Goal: Information Seeking & Learning: Learn about a topic

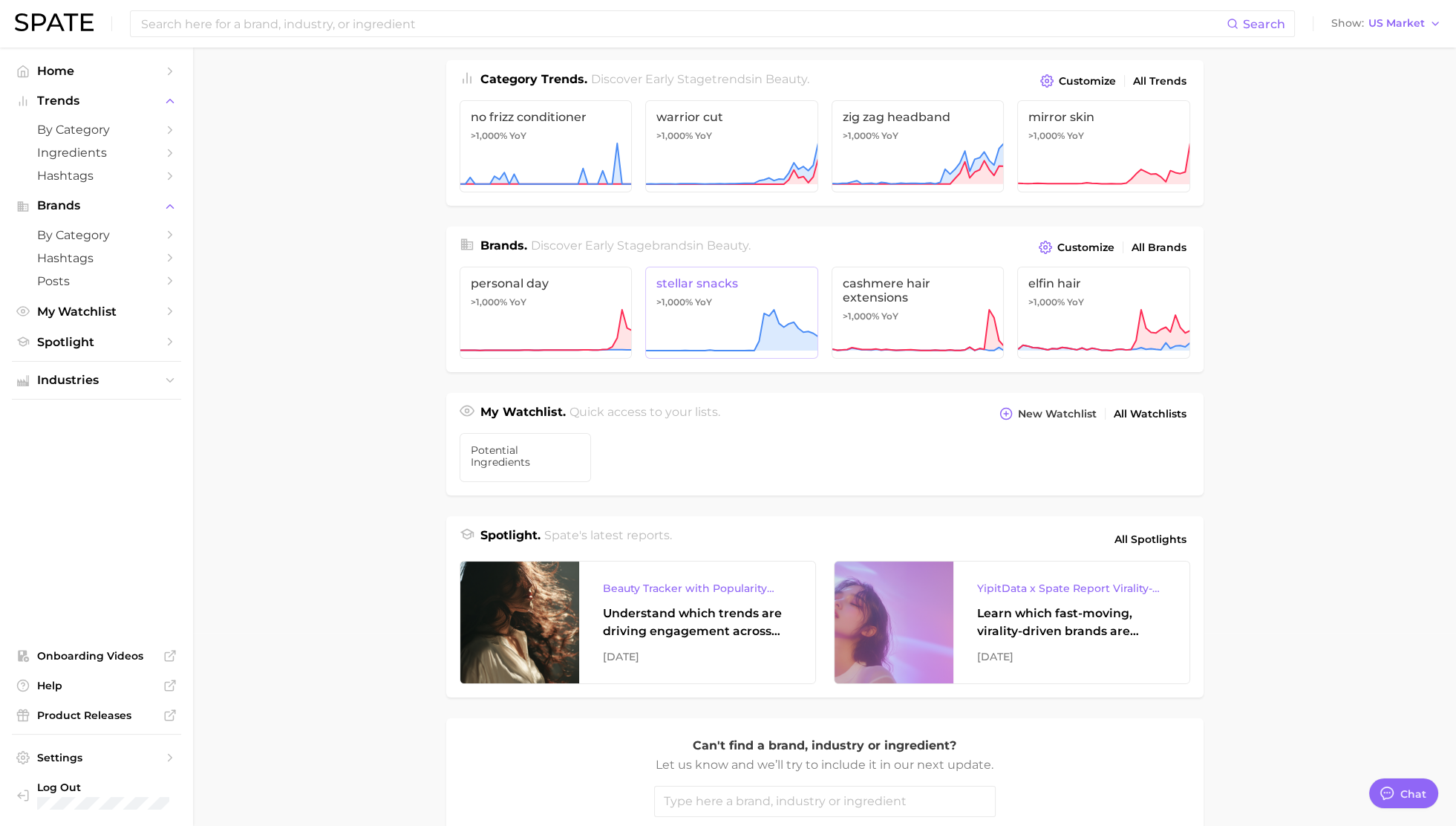
scroll to position [194, 0]
click at [673, 579] on div "Beauty Tracker with Popularity Index" at bounding box center [697, 587] width 188 height 18
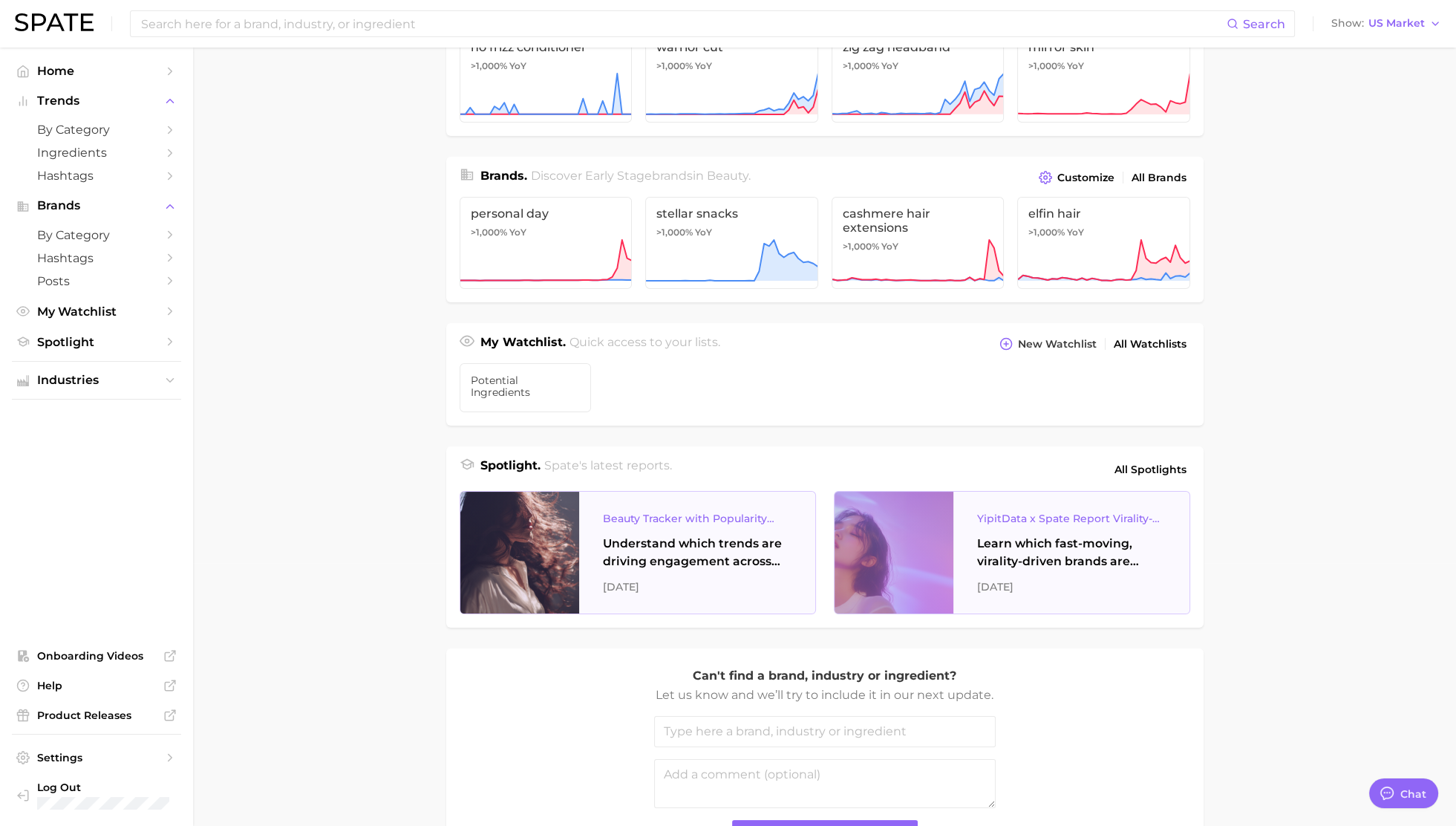
scroll to position [378, 0]
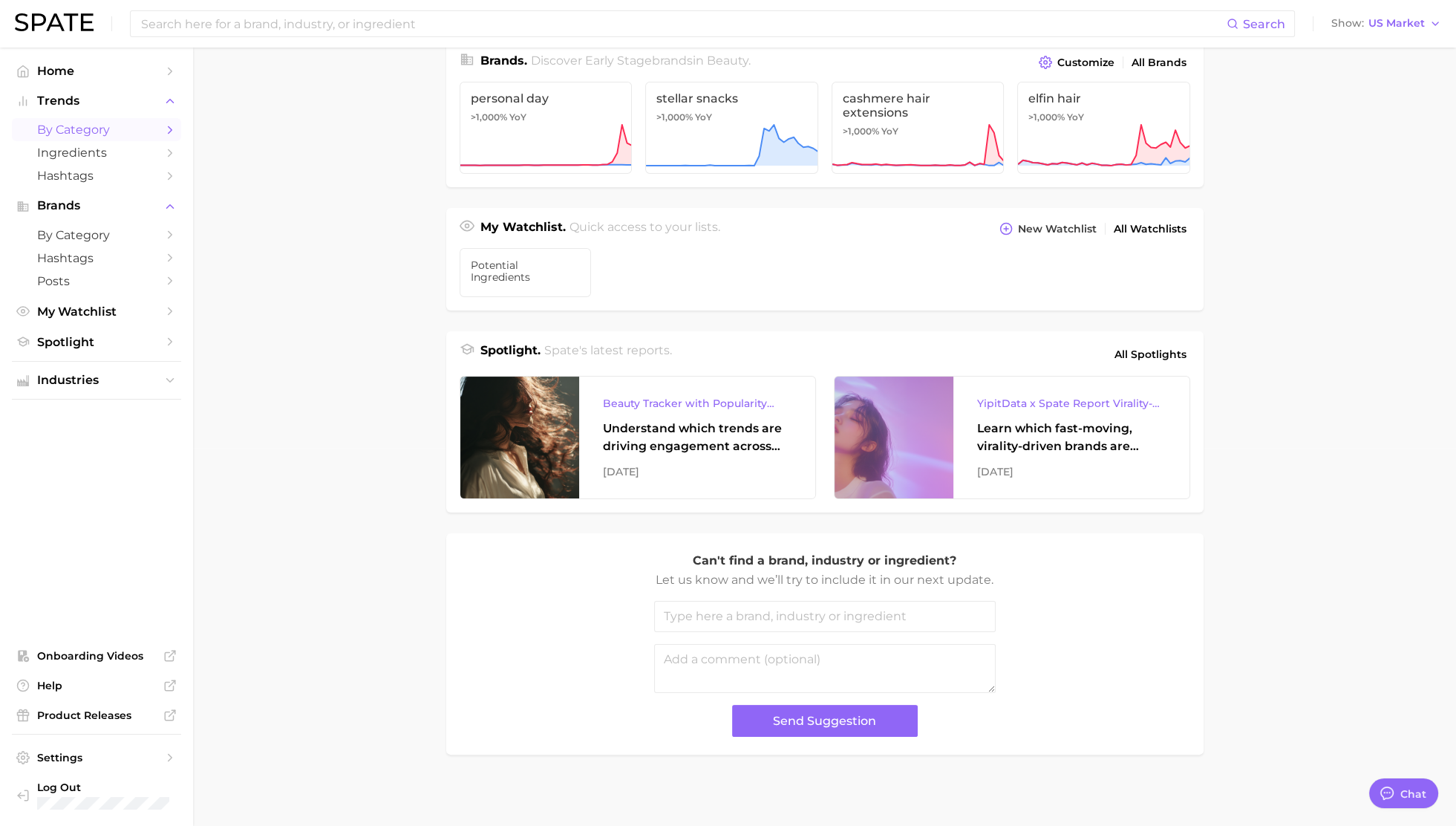
click at [134, 124] on span "by Category" at bounding box center [96, 130] width 118 height 14
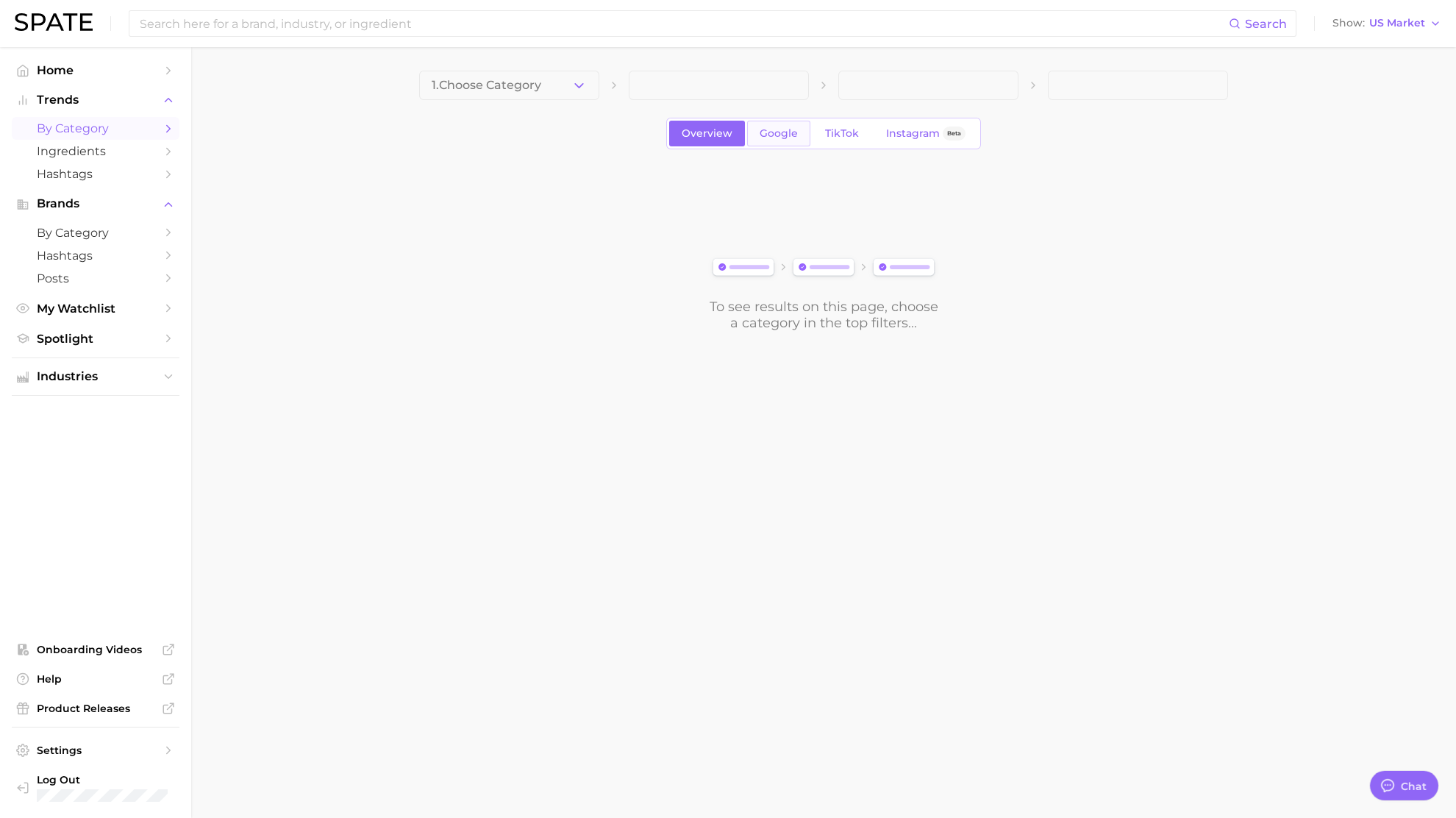
click at [770, 136] on span "Google" at bounding box center [779, 133] width 38 height 12
click at [976, 152] on div "1. Choose Category Overview Google TikTok Instagram Beta To see results on this…" at bounding box center [823, 201] width 808 height 261
click at [963, 140] on link "Instagram Beta" at bounding box center [926, 134] width 104 height 26
click at [790, 284] on div "To see results on this page, choose a category in the top filters..." at bounding box center [823, 248] width 808 height 164
click at [540, 82] on span "1. Choose Category" at bounding box center [486, 85] width 109 height 13
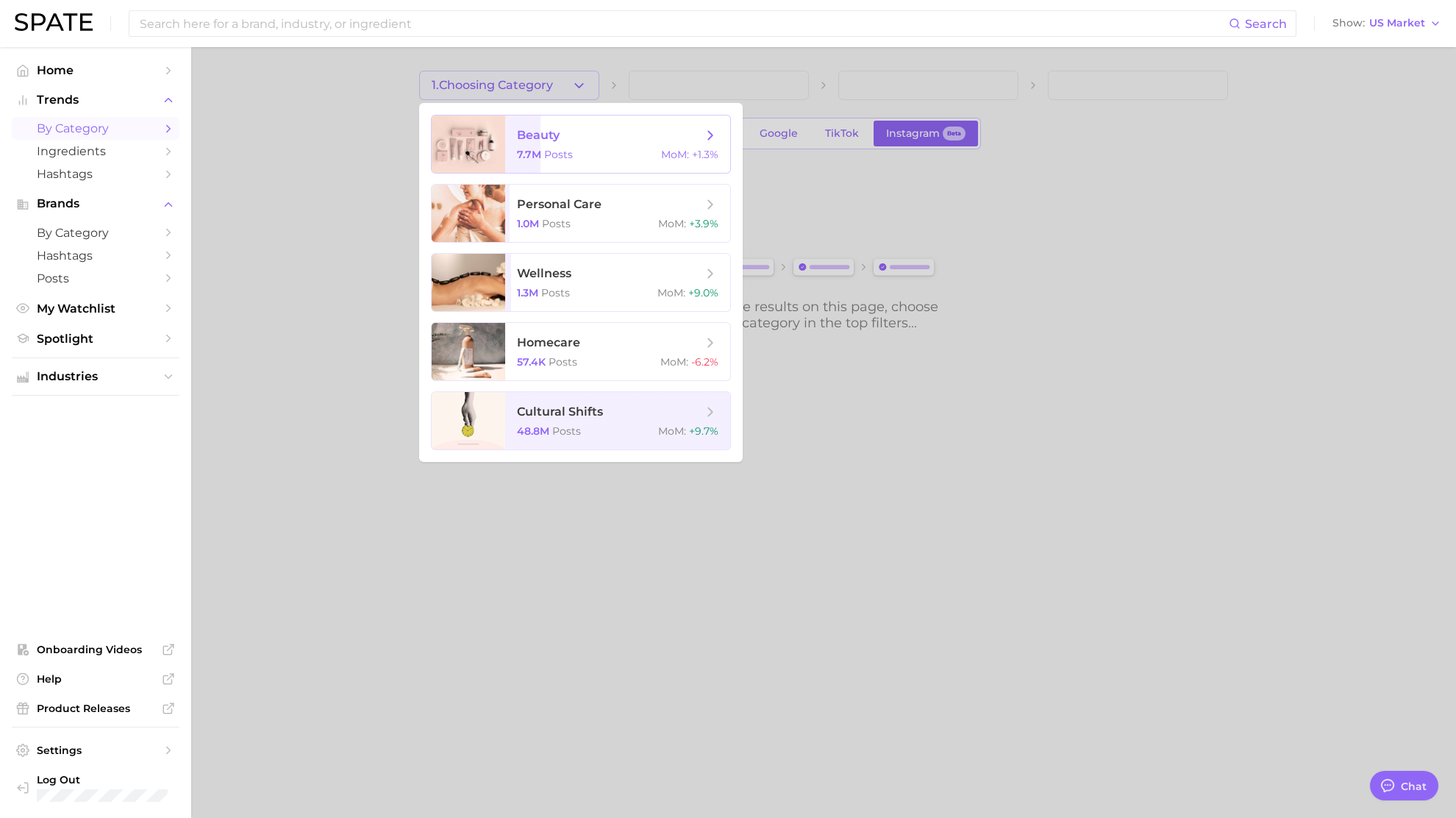
click at [537, 148] on span "7.7m" at bounding box center [529, 154] width 24 height 13
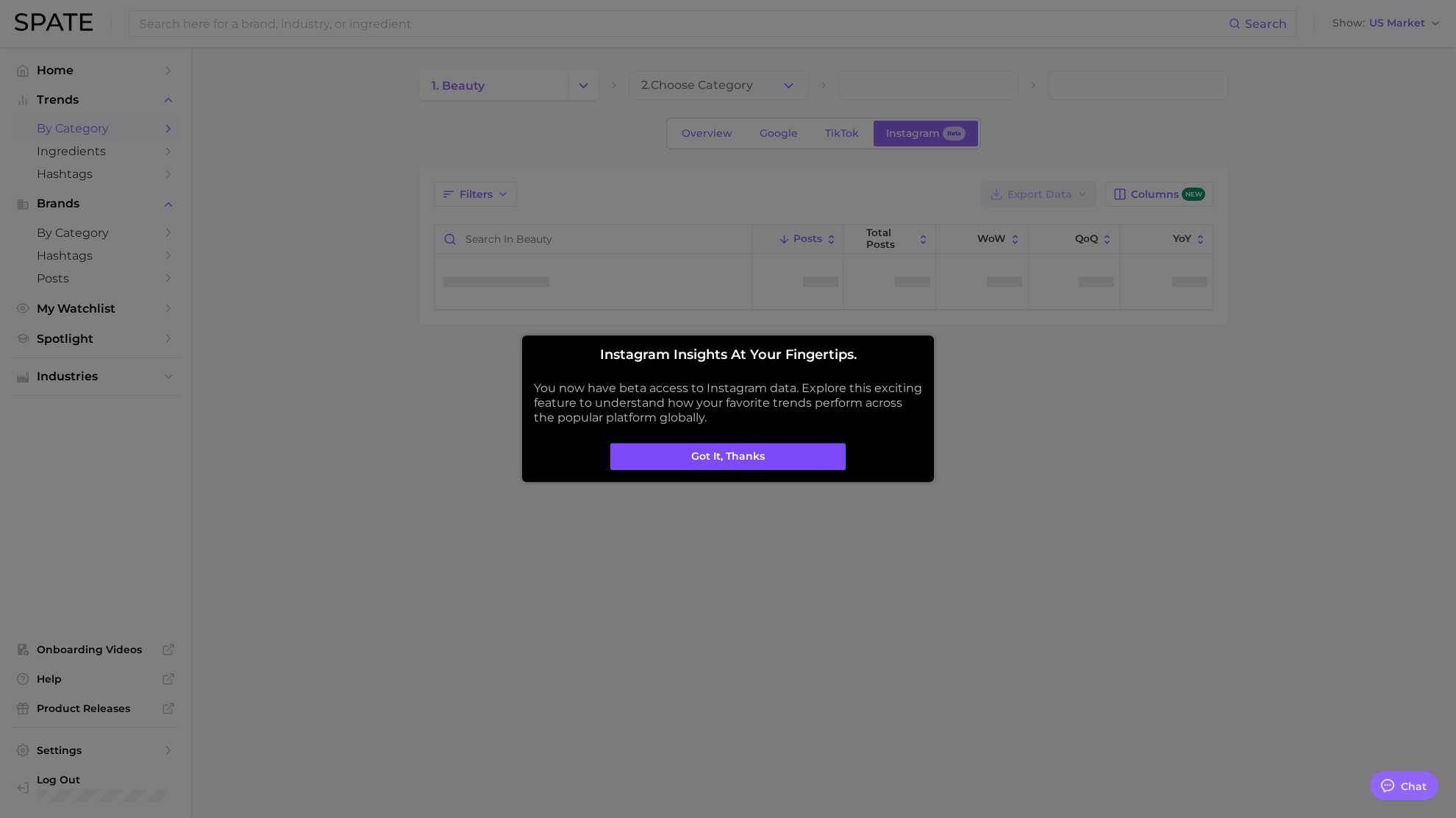
click at [706, 452] on button "Got it, thanks" at bounding box center [728, 457] width 235 height 28
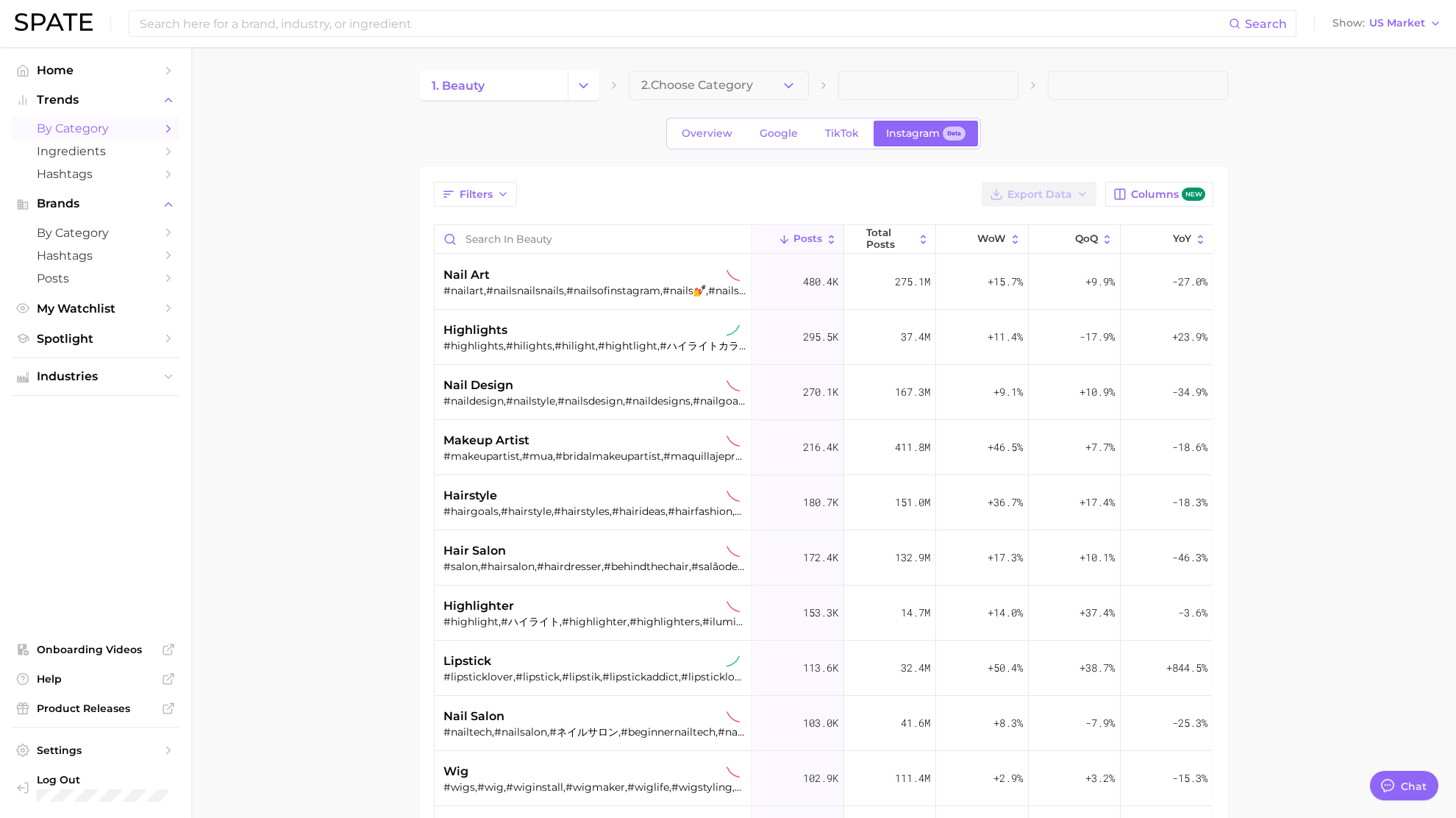
type textarea "x"
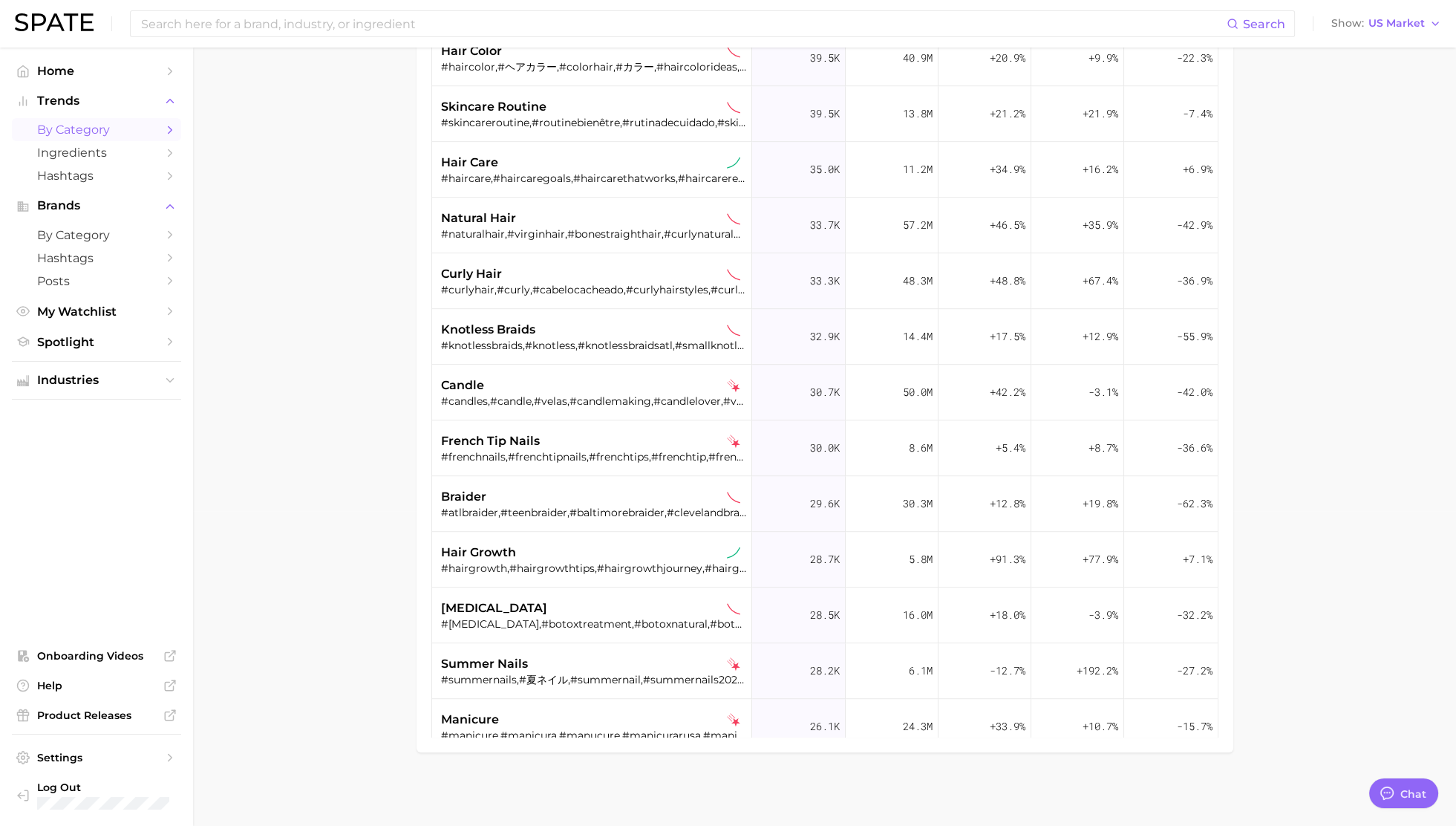
scroll to position [2108, 0]
